Goal: Task Accomplishment & Management: Complete application form

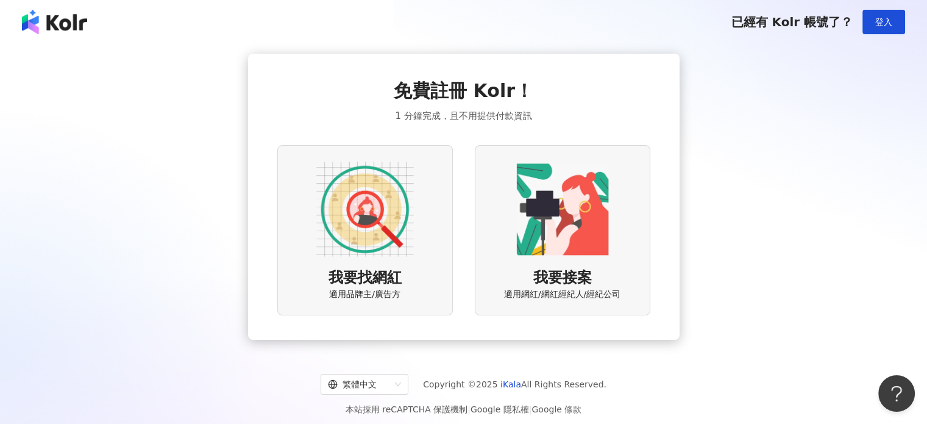
click at [395, 208] on img at bounding box center [365, 209] width 98 height 98
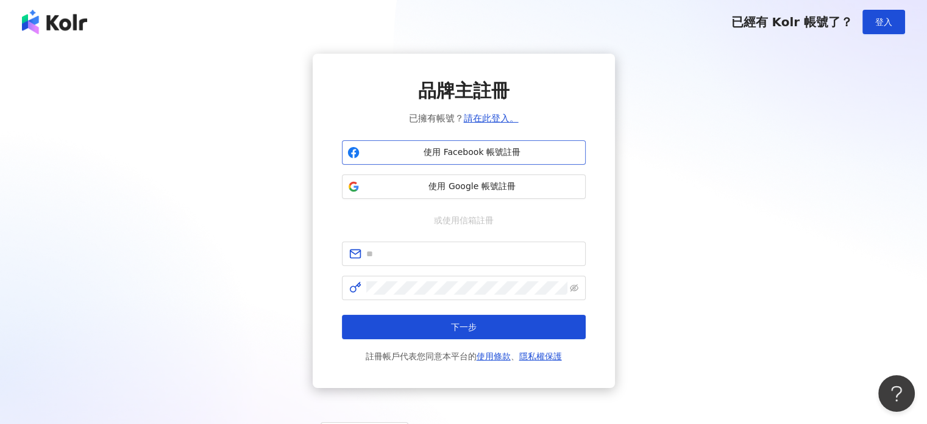
click at [464, 147] on span "使用 Facebook 帳號註冊" at bounding box center [473, 152] width 216 height 12
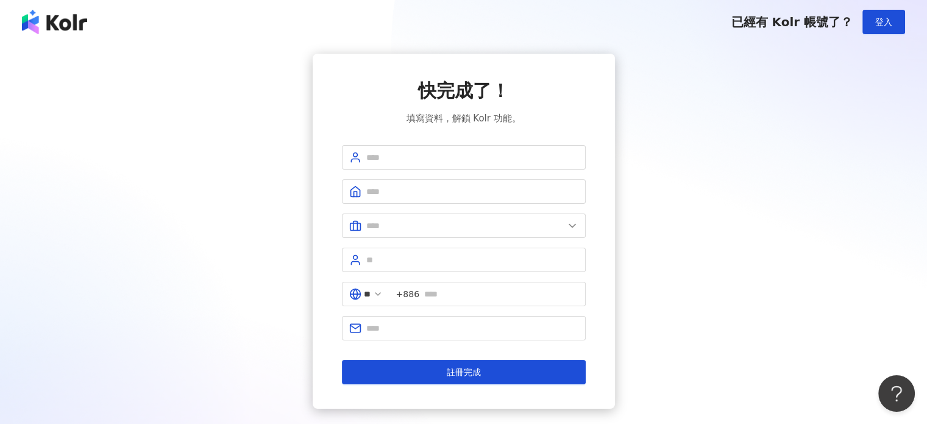
click at [662, 290] on div "快完成了！ 填寫資料，解鎖 Kolr 功能。 ** +886 註冊完成" at bounding box center [464, 231] width 898 height 355
click at [410, 160] on input "text" at bounding box center [472, 157] width 212 height 13
